Goal: Task Accomplishment & Management: Complete application form

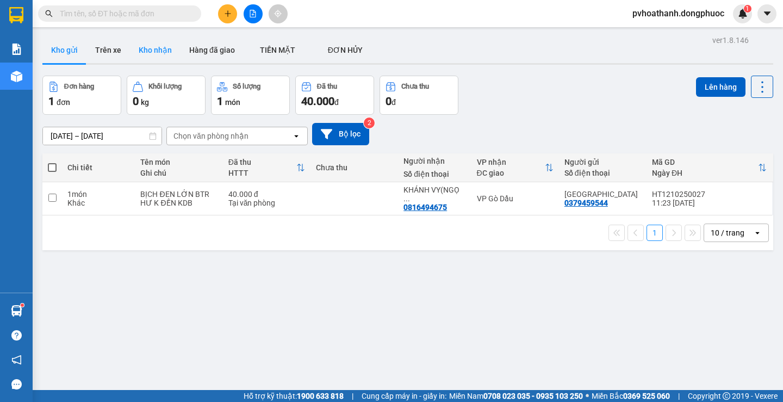
click at [157, 48] on button "Kho nhận" at bounding box center [155, 50] width 51 height 26
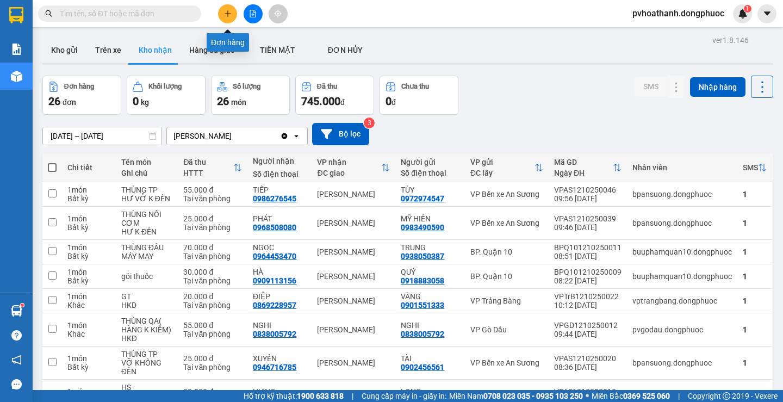
click at [226, 14] on icon "plus" at bounding box center [227, 13] width 6 height 1
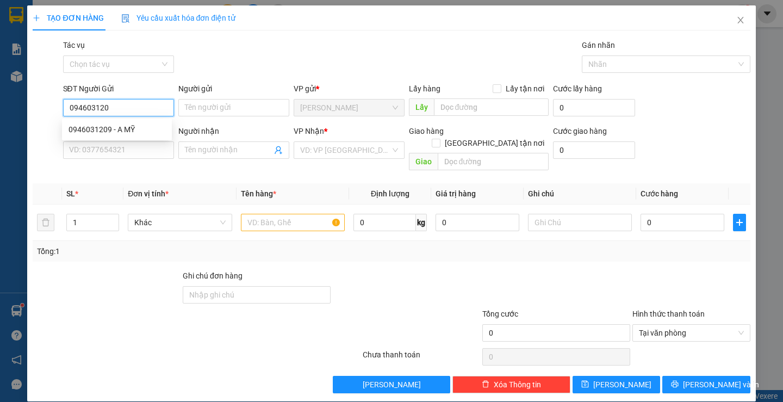
type input "0946031209"
click at [122, 127] on div "0946031209 - A MỸ" at bounding box center [116, 129] width 97 height 12
type input "A MỸ"
type input "0917245831"
type input "HÀ"
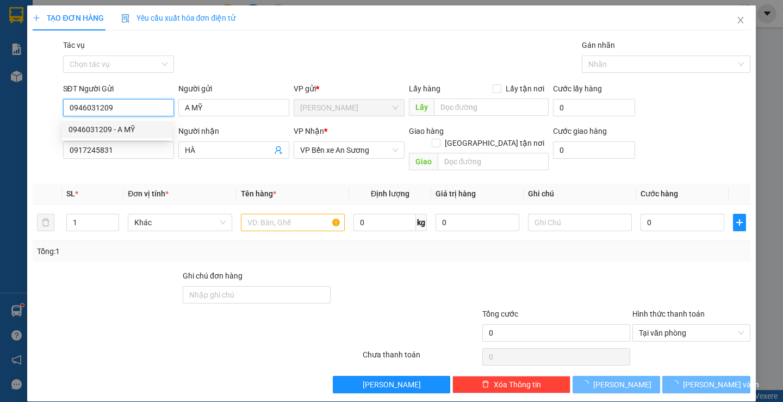
type input "50.000"
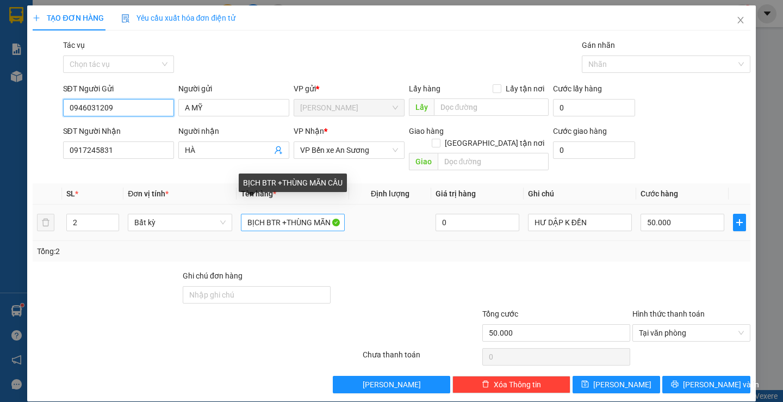
type input "0946031209"
click at [280, 214] on input "BỊCH BTR +THÙNG MÃN CẦU" at bounding box center [293, 222] width 104 height 17
click at [307, 214] on input "BỊCH BTR +THÙNG MÃN CẦU" at bounding box center [293, 222] width 104 height 17
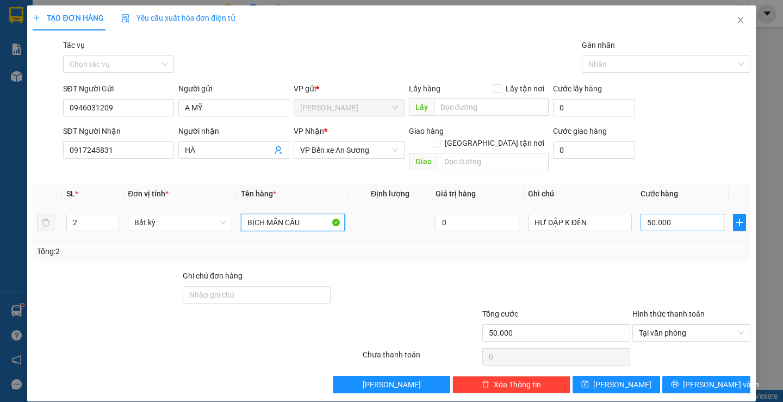
type input "BỊCH MÃN CẦU"
click at [674, 214] on input "50.000" at bounding box center [682, 222] width 84 height 17
type input "2"
type input "25"
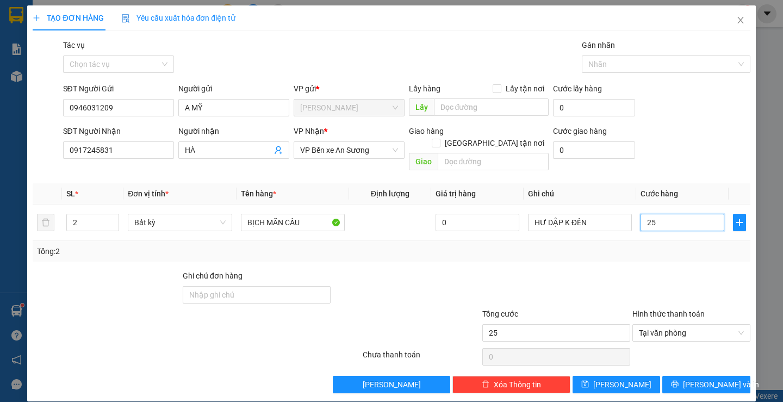
type input "250"
type input "2.500"
type input "25.000"
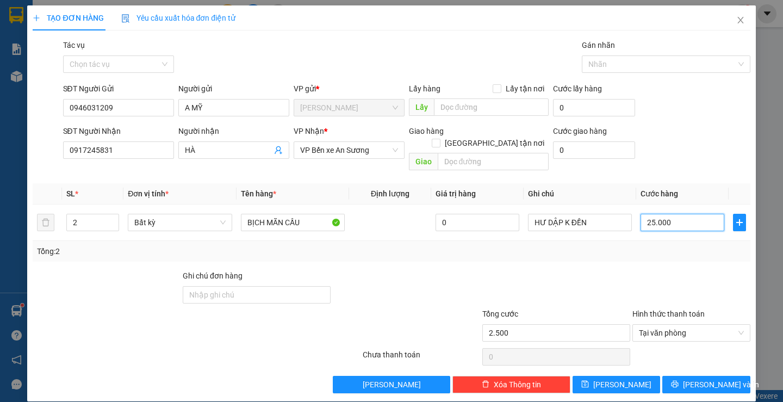
type input "25.000"
click at [99, 214] on input "2" at bounding box center [93, 222] width 52 height 16
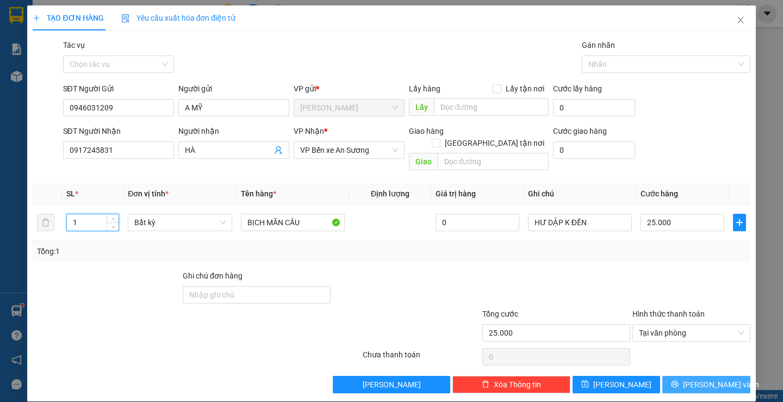
type input "1"
click at [697, 378] on span "[PERSON_NAME] và In" at bounding box center [721, 384] width 76 height 12
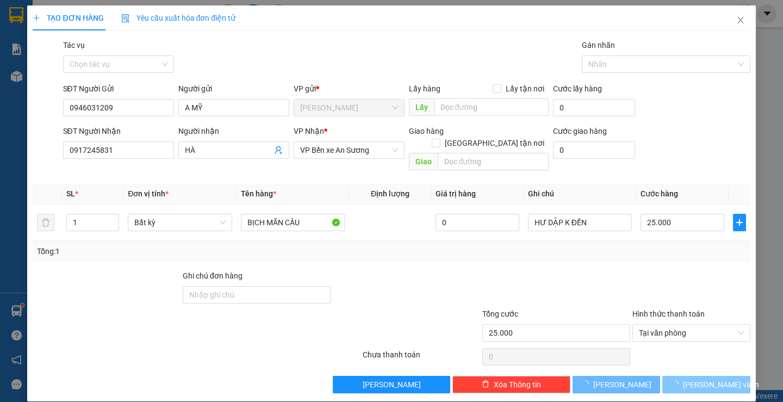
type input "0"
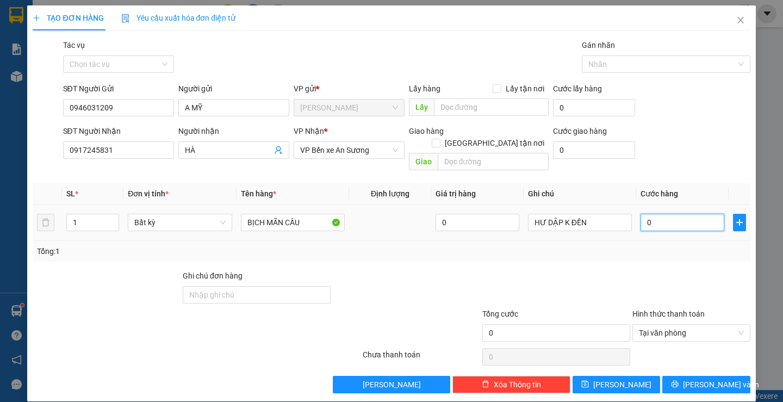
click at [652, 214] on input "0" at bounding box center [682, 222] width 84 height 17
type input "2"
type input "25"
type input "250"
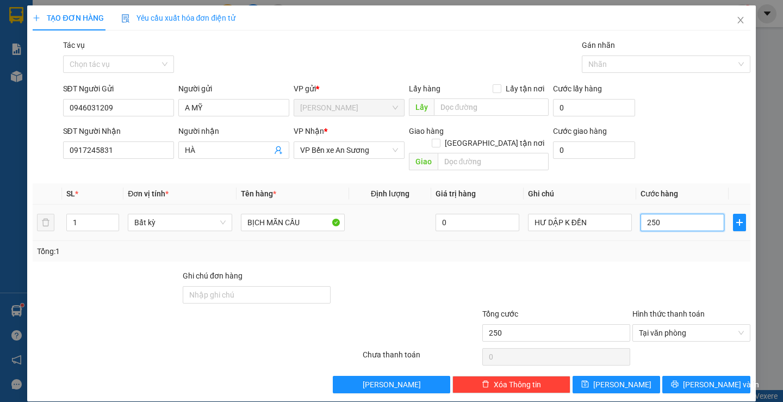
type input "2.500"
type input "25.000"
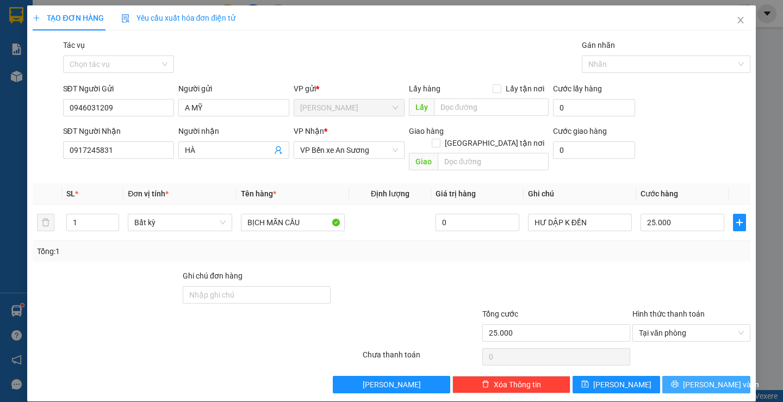
click at [690, 378] on span "[PERSON_NAME] và In" at bounding box center [721, 384] width 76 height 12
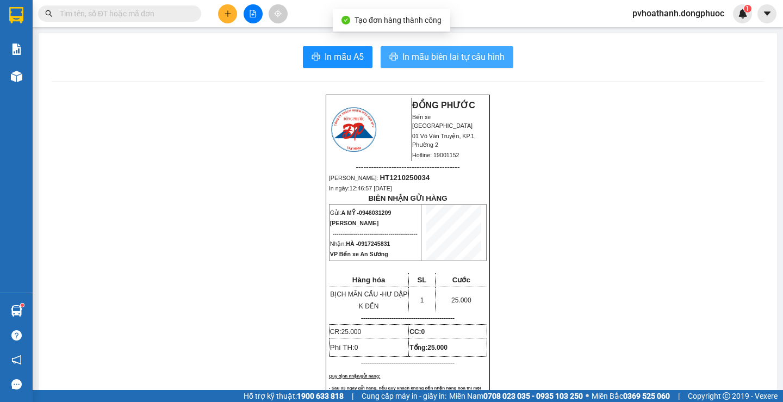
drag, startPoint x: 454, startPoint y: 52, endPoint x: 436, endPoint y: 74, distance: 28.6
click at [454, 52] on span "In mẫu biên lai tự cấu hình" at bounding box center [453, 57] width 102 height 14
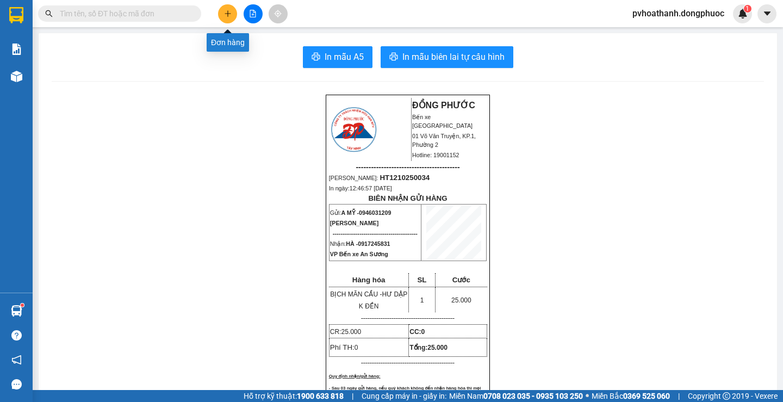
click at [224, 15] on icon "plus" at bounding box center [228, 14] width 8 height 8
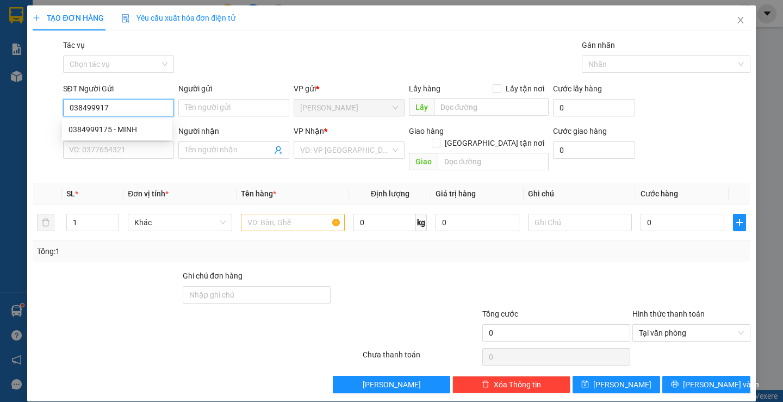
type input "0384999175"
click at [124, 130] on div "0384999175 - MINH" at bounding box center [116, 129] width 97 height 12
type input "MINH"
type input "0972515222"
type input "XƯZ HƯZ"
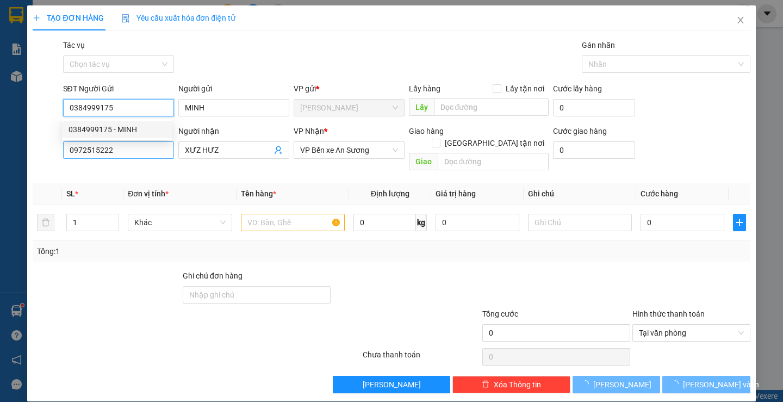
type input "35.000"
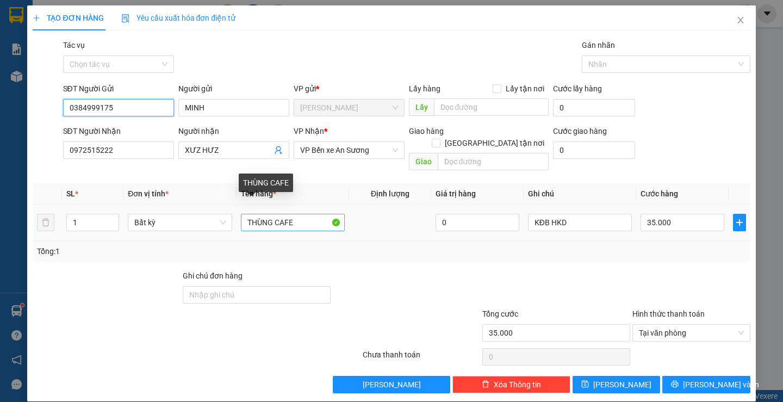
type input "0384999175"
click at [297, 214] on input "THÙNG CAFE" at bounding box center [293, 222] width 104 height 17
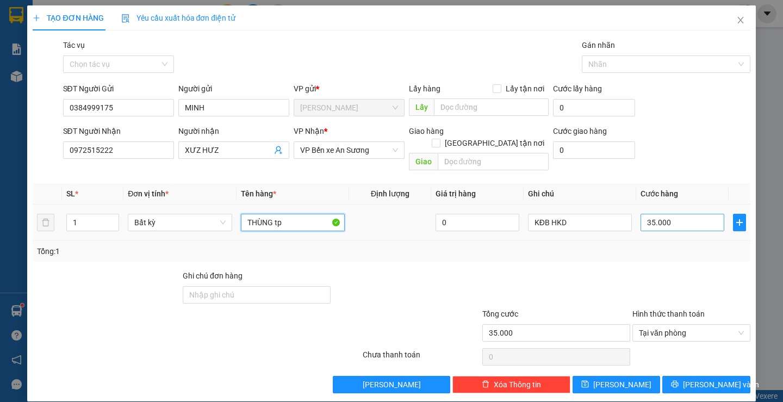
type input "THÙNG tp"
click at [665, 214] on input "35.000" at bounding box center [682, 222] width 84 height 17
type input "4"
type input "45"
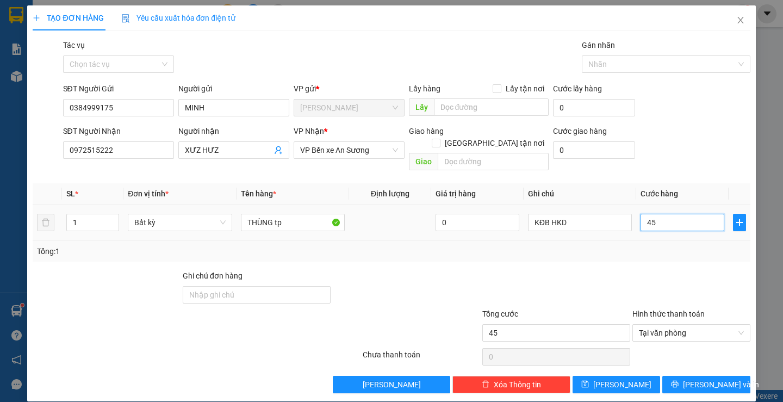
type input "450"
type input "4.500"
type input "45.000"
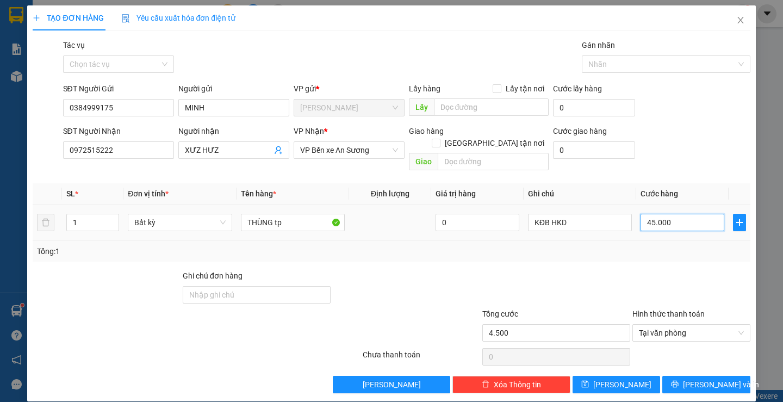
type input "45.000"
click at [715, 378] on span "[PERSON_NAME] và In" at bounding box center [721, 384] width 76 height 12
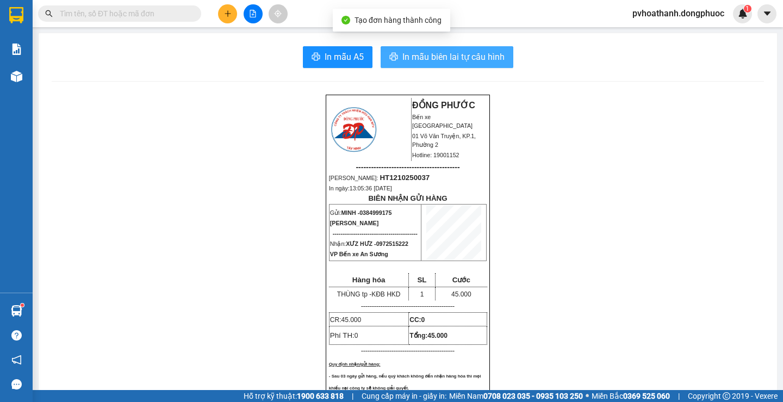
click at [477, 59] on span "In mẫu biên lai tự cấu hình" at bounding box center [453, 57] width 102 height 14
